Goal: Information Seeking & Learning: Learn about a topic

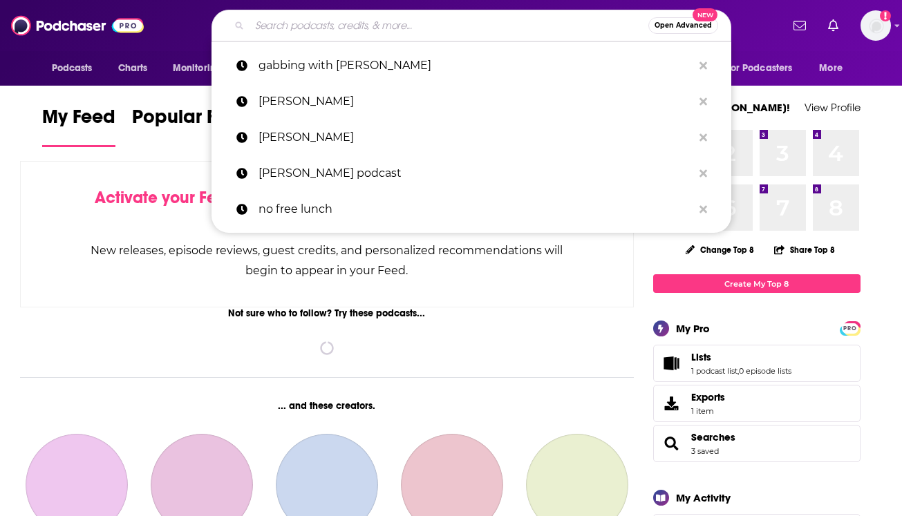
click at [338, 29] on input "Search podcasts, credits, & more..." at bounding box center [449, 26] width 399 height 22
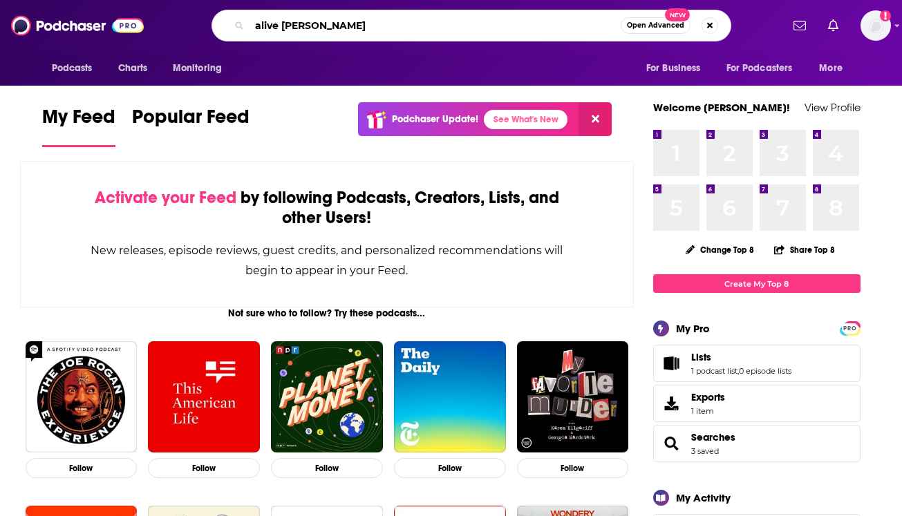
type input "alive [PERSON_NAME]"
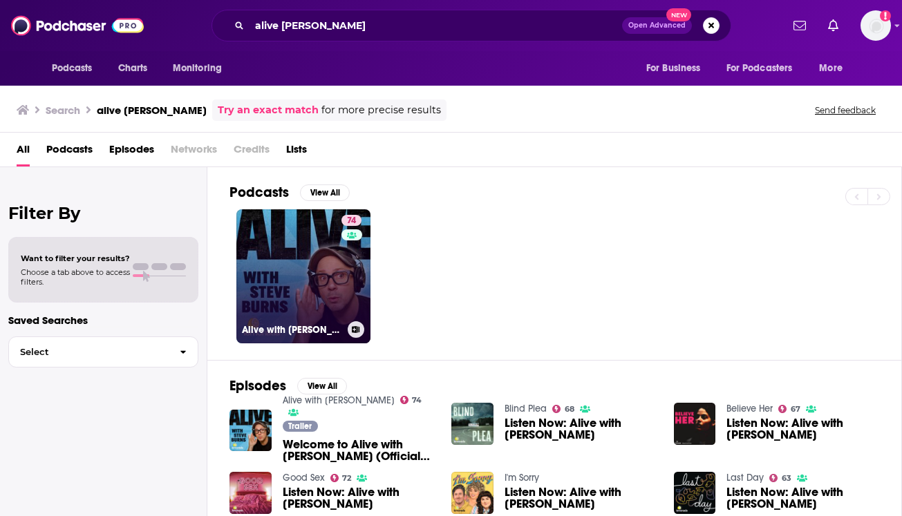
click at [277, 232] on link "74 Alive with [PERSON_NAME]" at bounding box center [303, 276] width 134 height 134
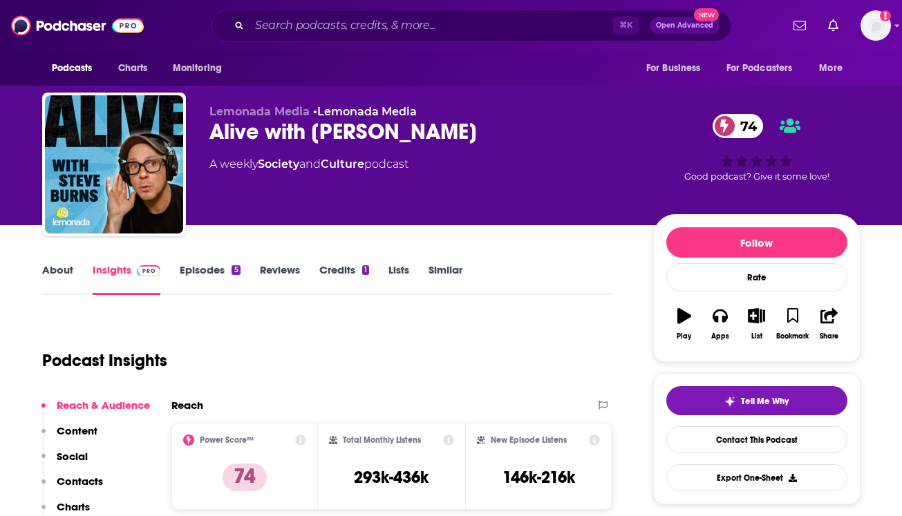
click at [216, 268] on link "Episodes 5" at bounding box center [210, 279] width 60 height 32
